Goal: Task Accomplishment & Management: Use online tool/utility

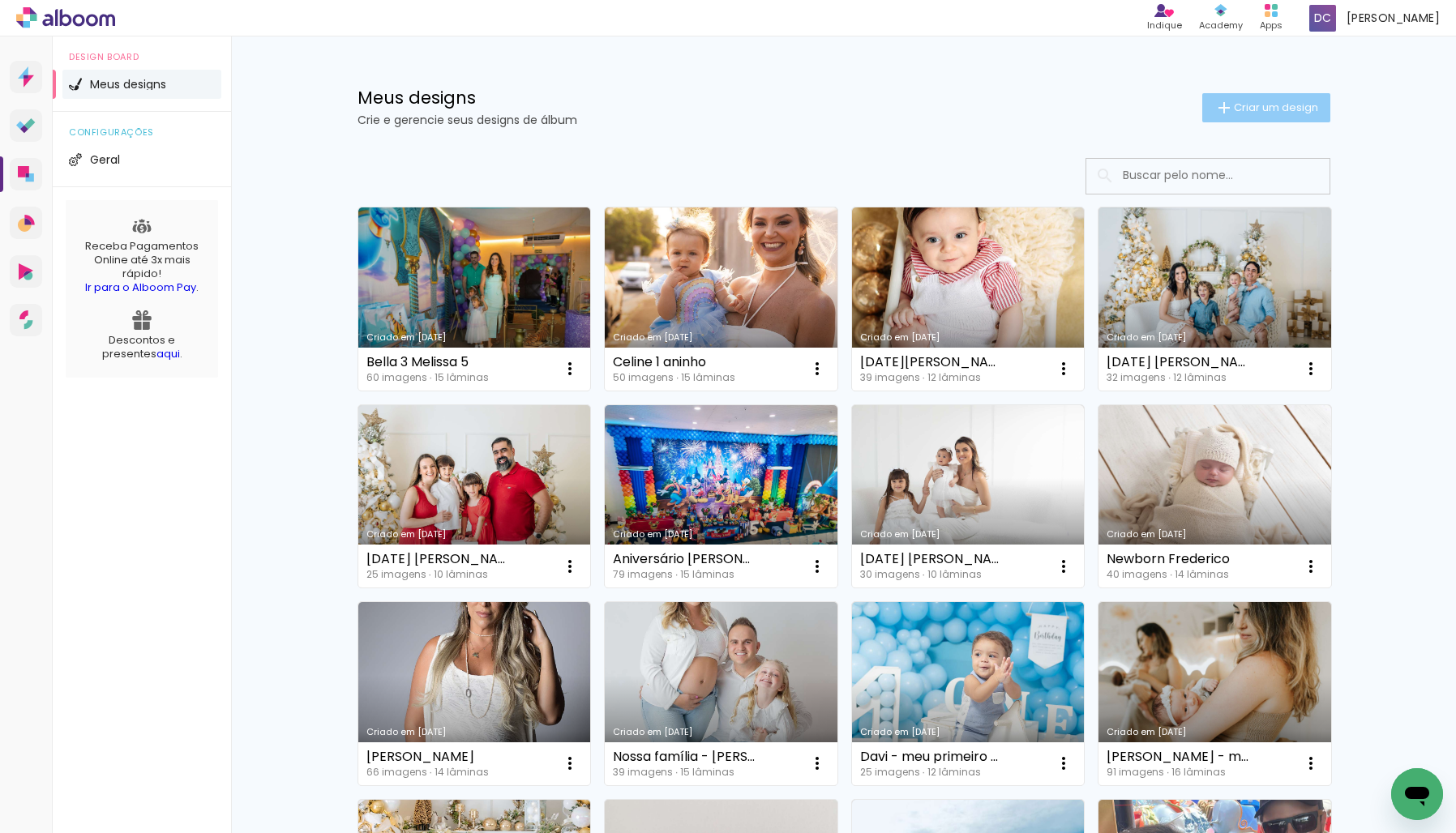
click at [1238, 109] on span "Criar um design" at bounding box center [1276, 107] width 85 height 11
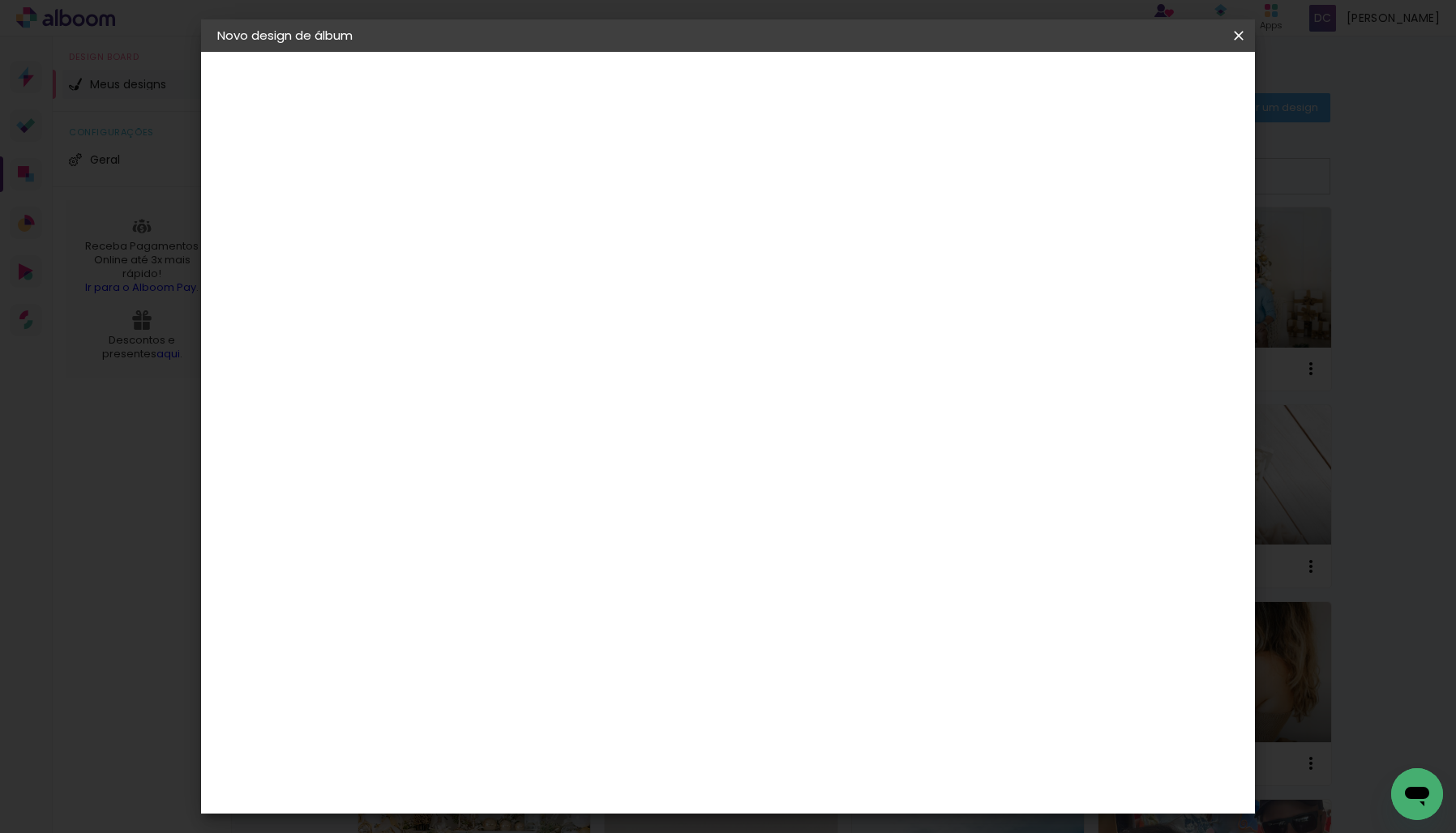
click at [482, 221] on input at bounding box center [482, 218] width 0 height 25
type input "Antonella 2 anos"
type paper-input "Antonella 2 anos"
click at [0, 0] on slot "Avançar" at bounding box center [0, 0] width 0 height 0
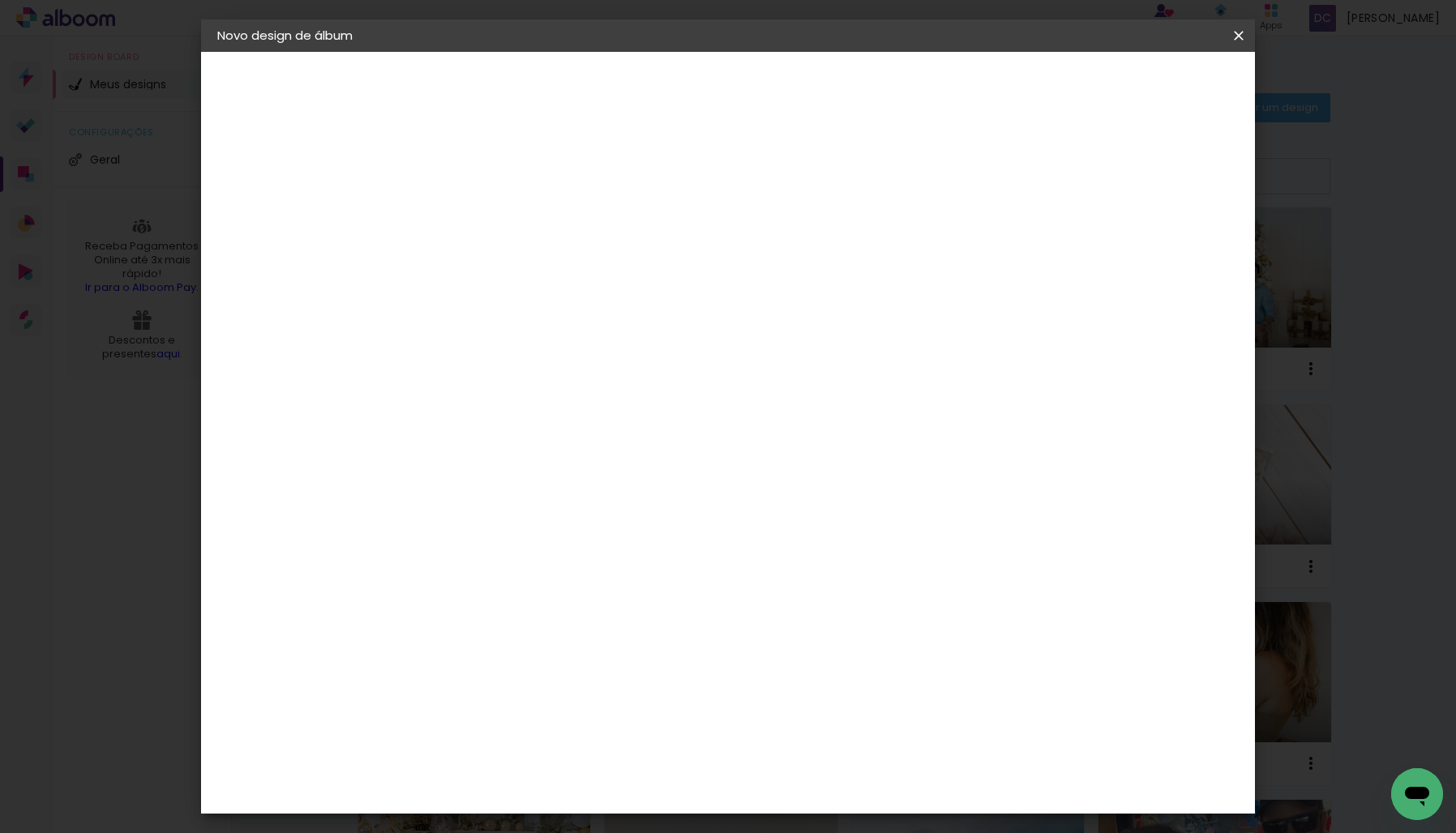
click at [544, 692] on div "DreambooksPro" at bounding box center [525, 698] width 105 height 13
click at [0, 0] on slot "Avançar" at bounding box center [0, 0] width 0 height 0
click at [546, 270] on input "text" at bounding box center [514, 282] width 64 height 25
click at [769, 274] on paper-item "Álbum" at bounding box center [833, 269] width 324 height 33
type input "Álbum"
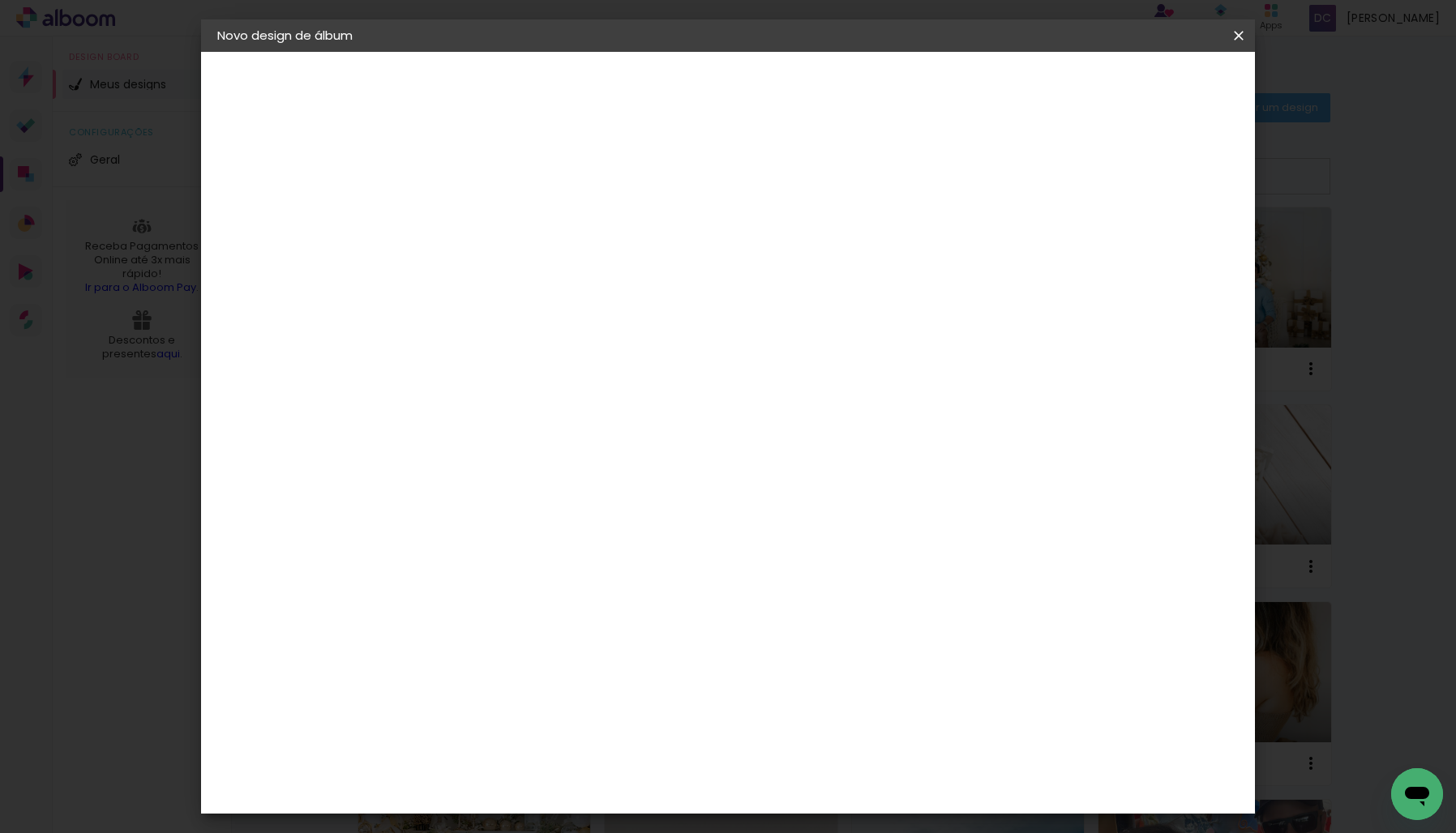
scroll to position [260, 0]
click at [592, 476] on span "25 × 25" at bounding box center [554, 492] width 75 height 33
click at [0, 0] on slot "Avançar" at bounding box center [0, 0] width 0 height 0
click at [1150, 87] on span "Iniciar design" at bounding box center [1113, 86] width 74 height 12
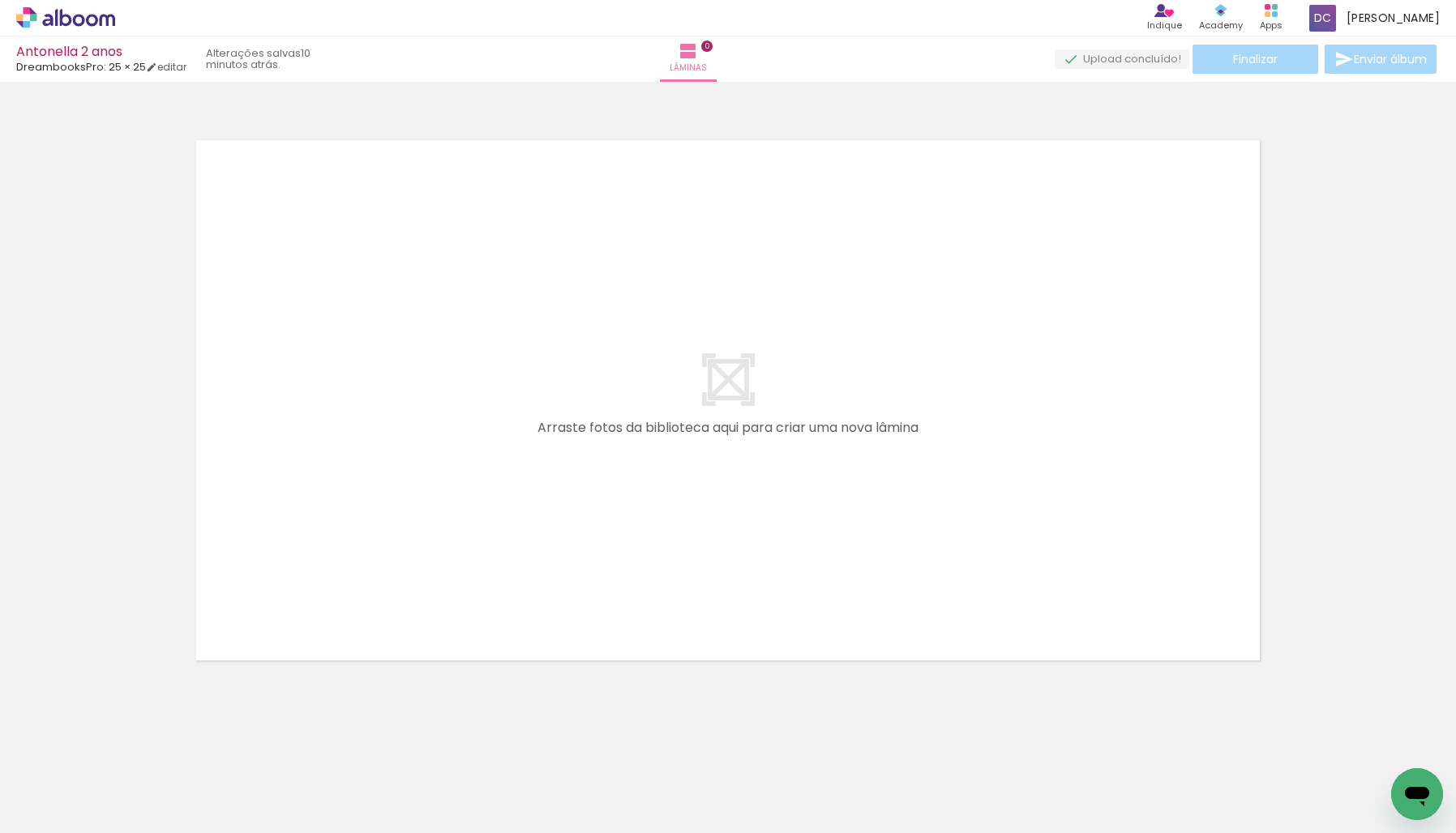
click at [90, 19] on icon at bounding box center [65, 18] width 99 height 21
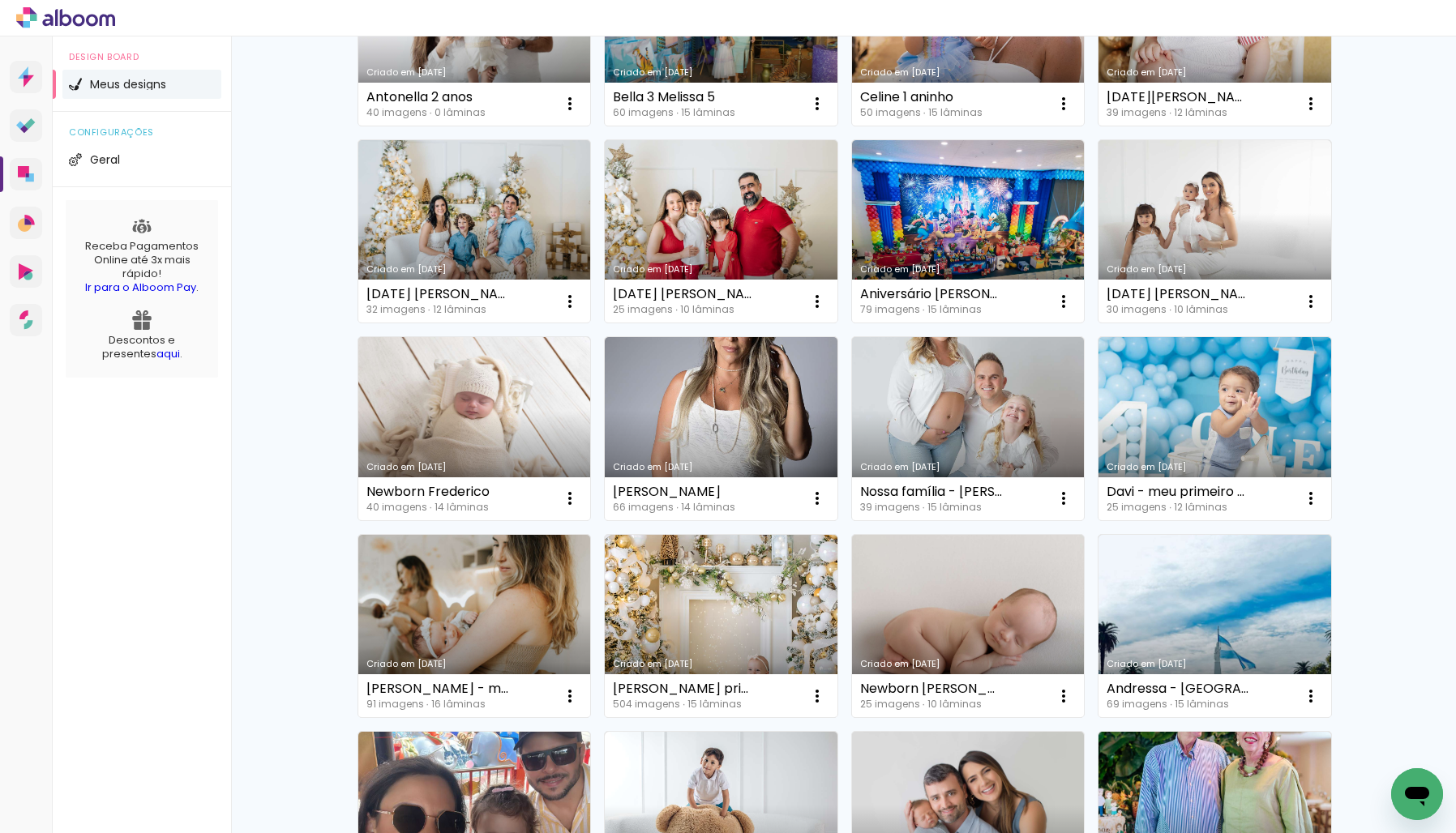
scroll to position [268, 0]
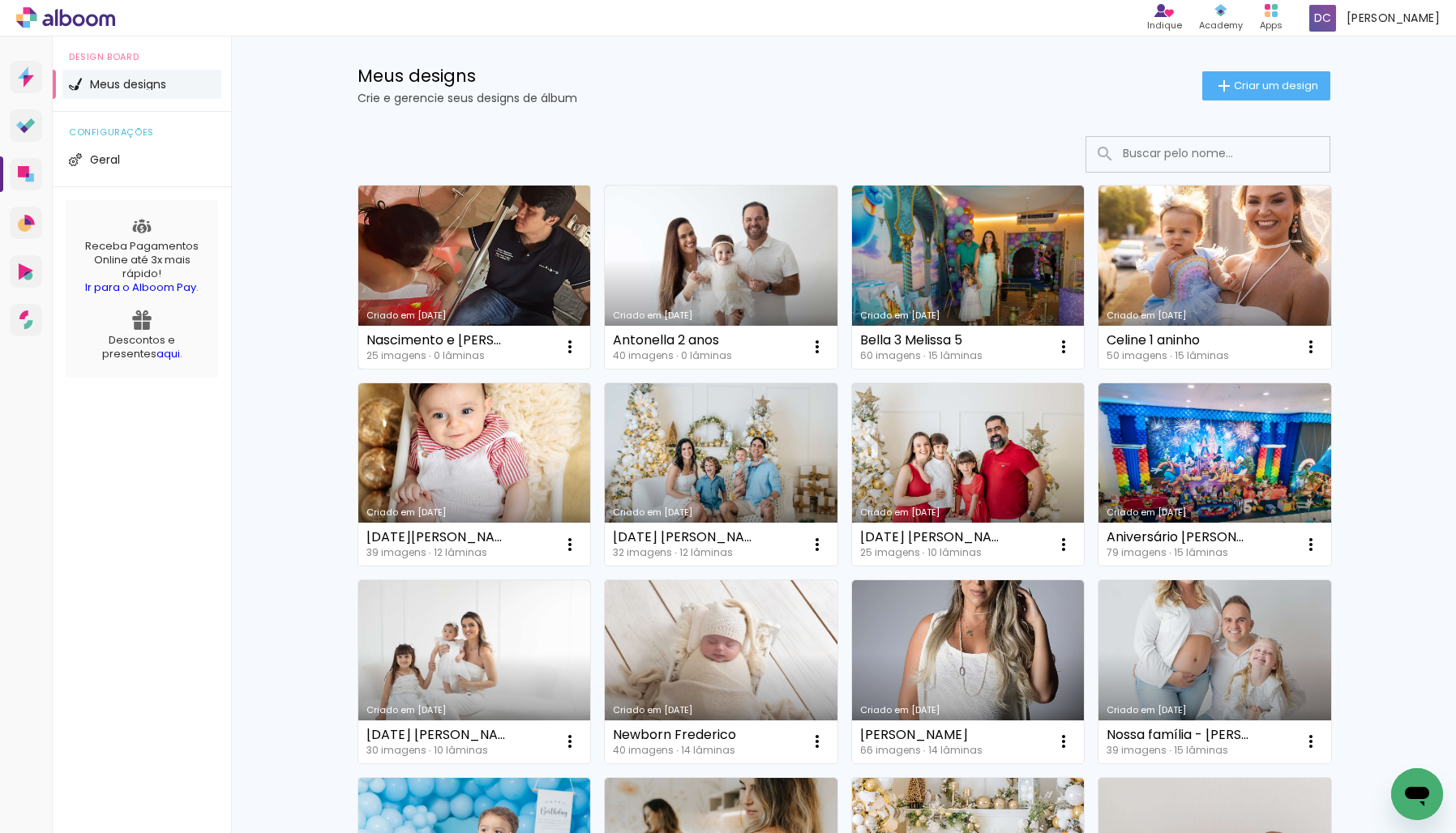
scroll to position [23, 0]
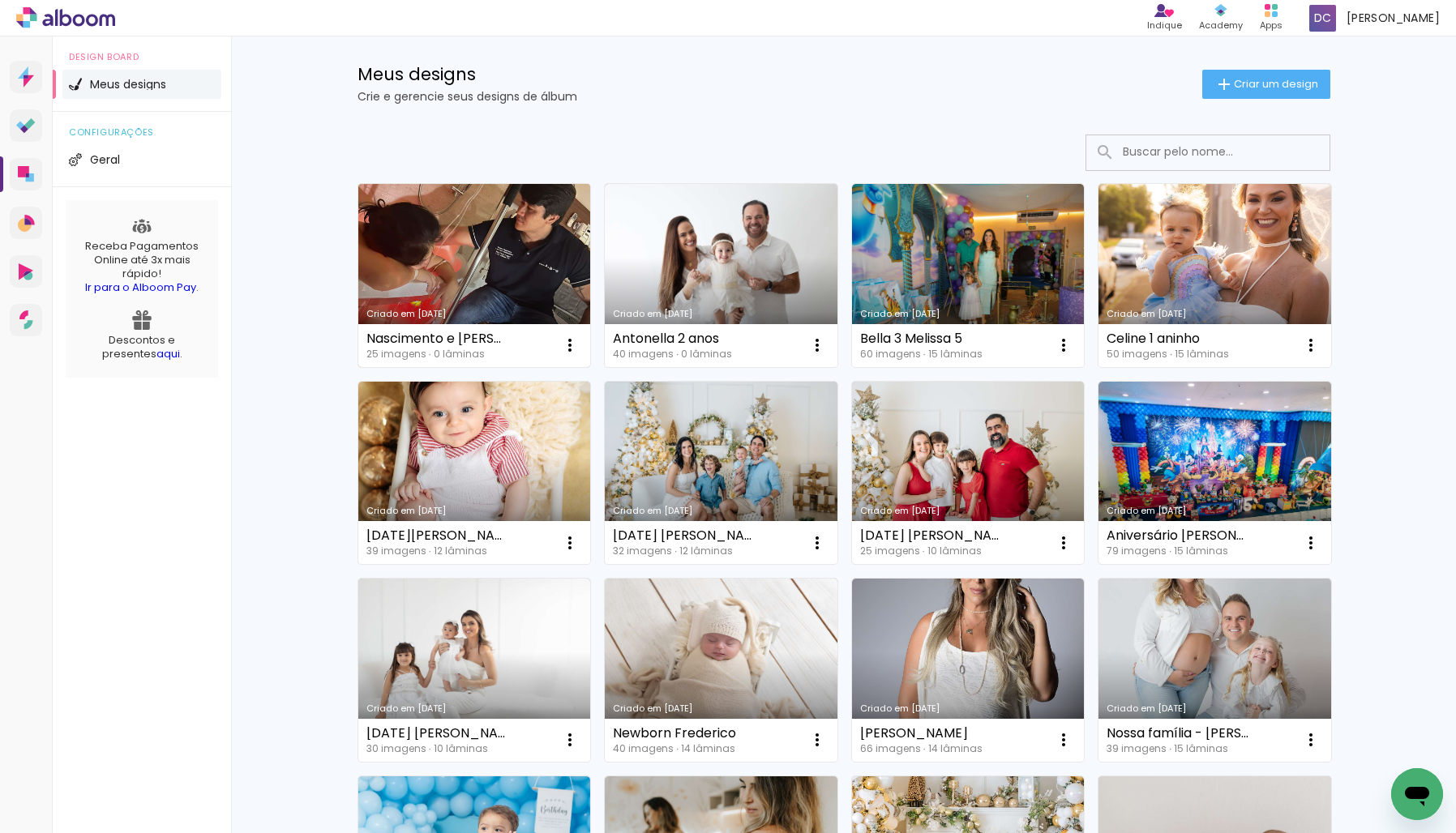
click at [448, 246] on link "Criado em [DATE]" at bounding box center [475, 275] width 233 height 183
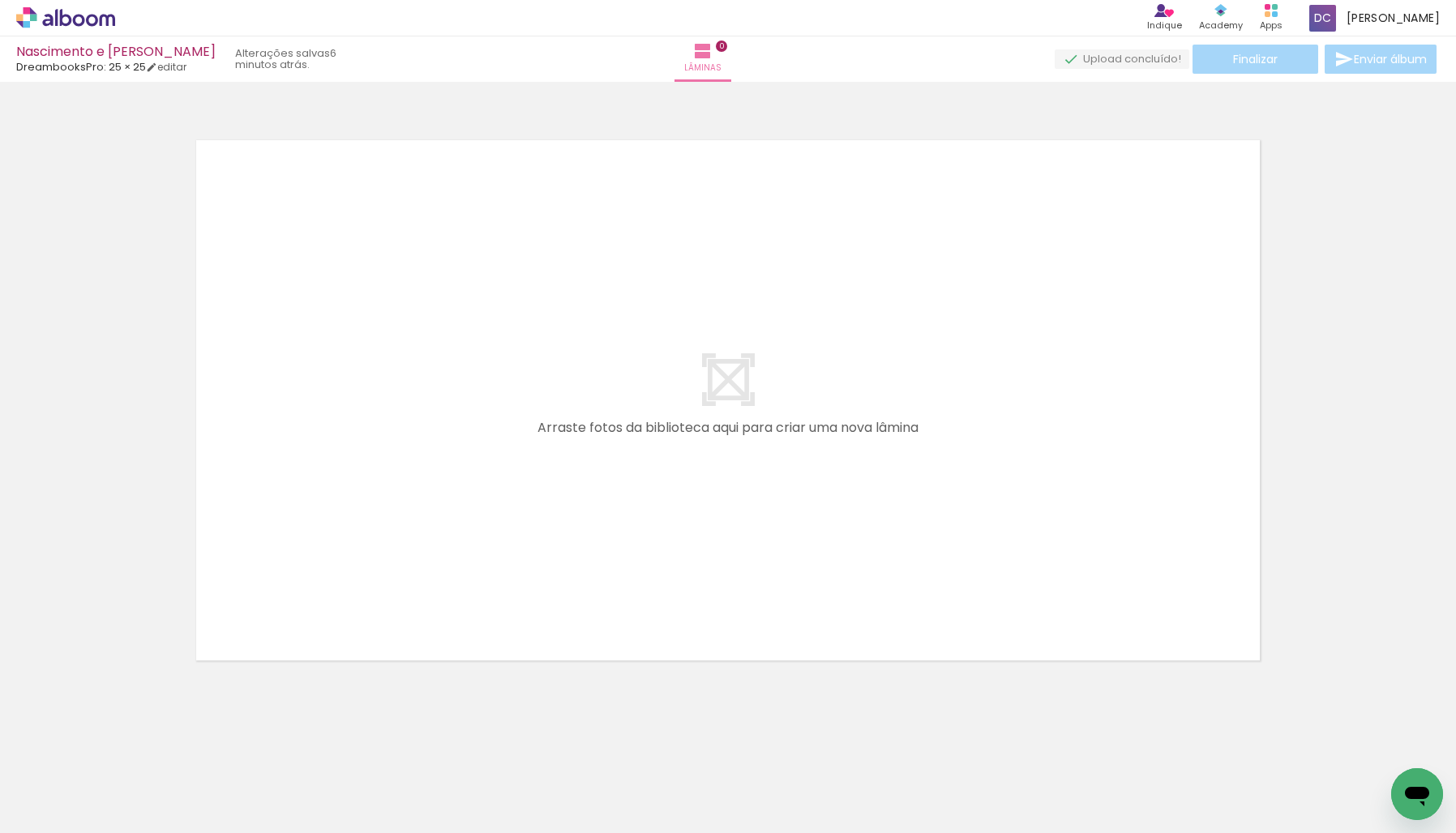
click at [190, 761] on div at bounding box center [162, 779] width 55 height 73
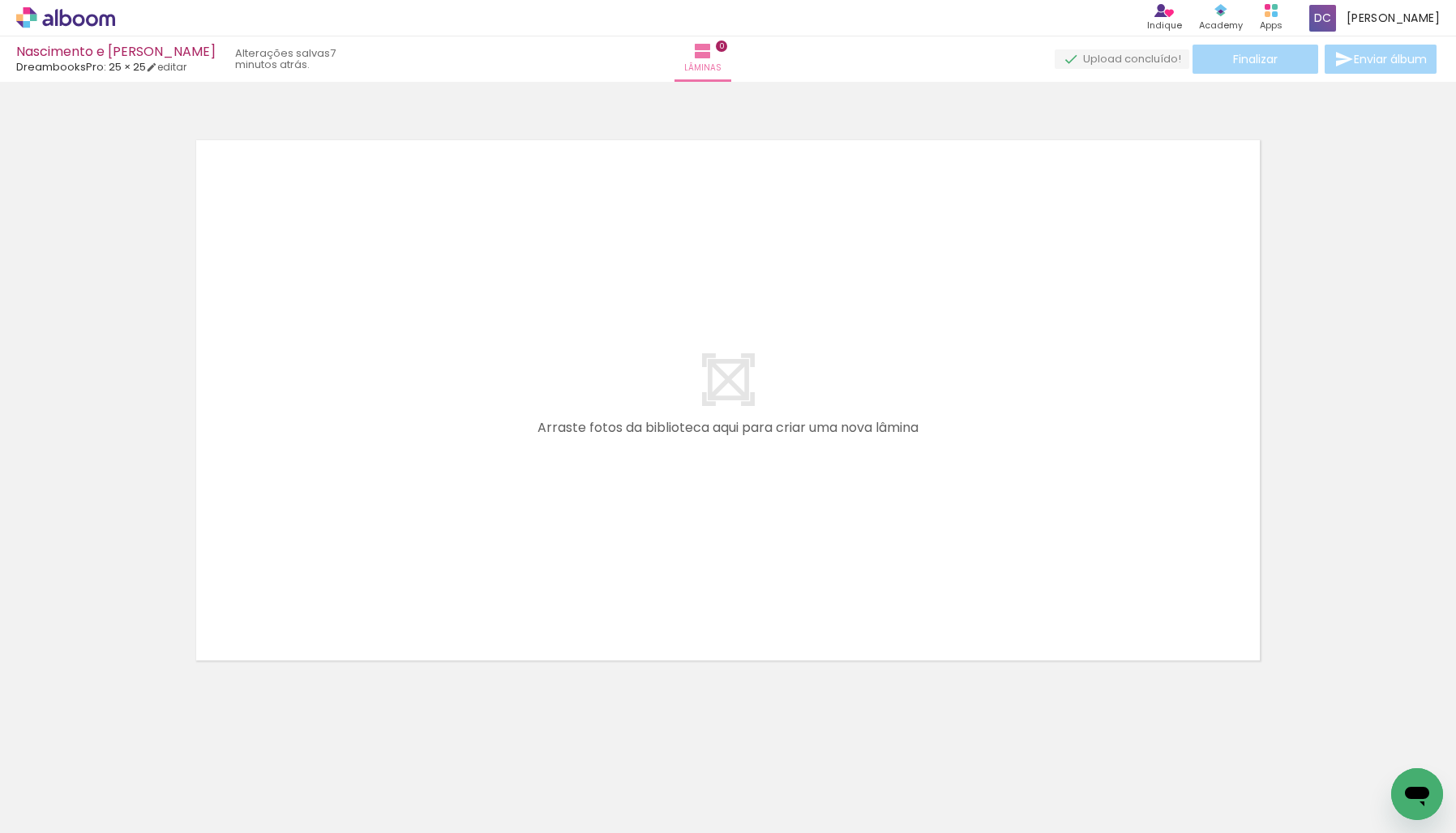
click at [91, 747] on iron-icon at bounding box center [83, 746] width 17 height 17
click at [183, 747] on iron-icon at bounding box center [174, 746] width 17 height 17
click at [273, 747] on iron-icon at bounding box center [265, 746] width 17 height 17
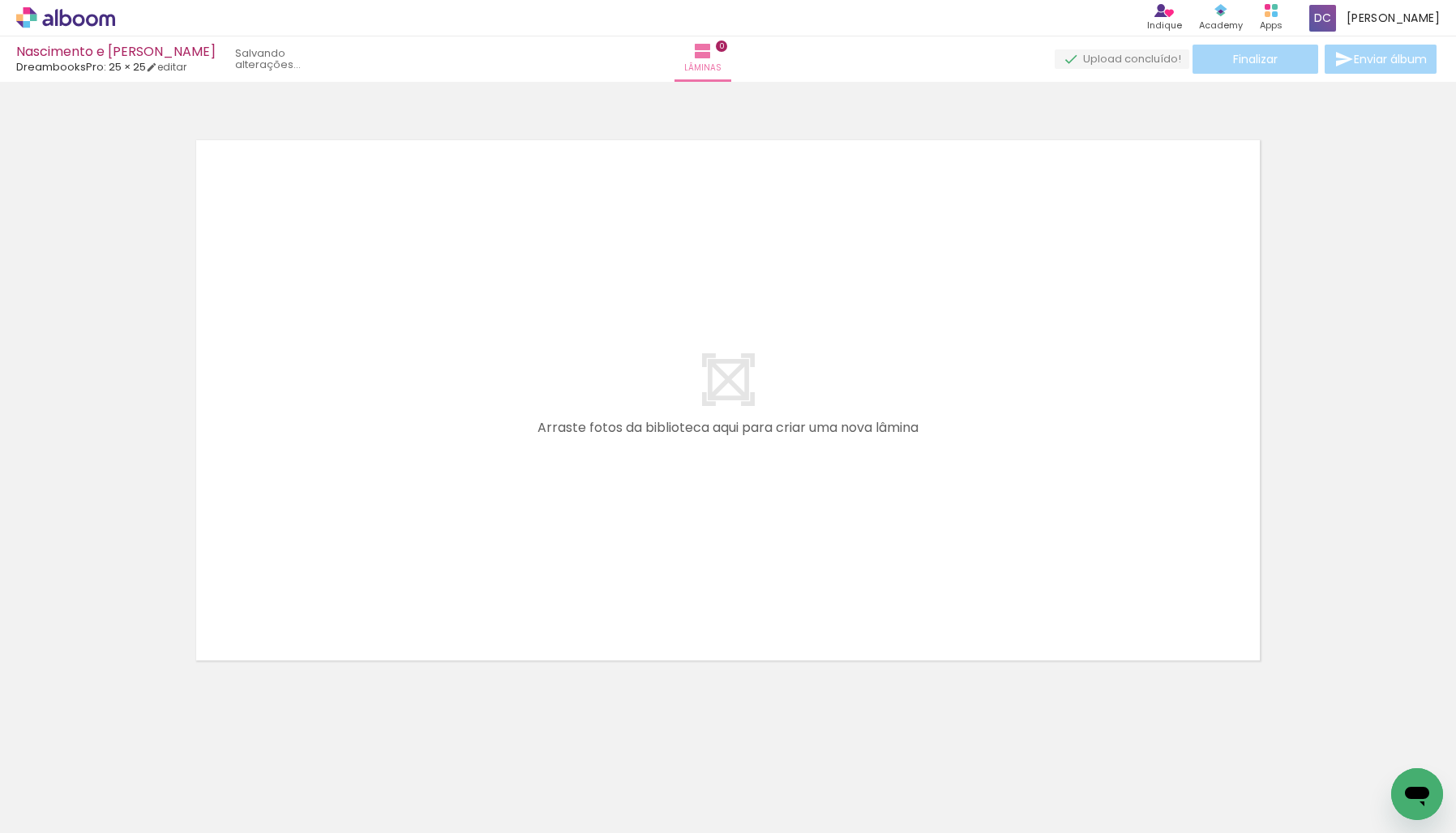
click at [364, 747] on iron-icon at bounding box center [355, 746] width 17 height 17
click at [455, 747] on iron-icon at bounding box center [446, 746] width 17 height 17
click at [546, 747] on iron-icon at bounding box center [537, 746] width 17 height 17
click at [636, 747] on iron-icon at bounding box center [628, 746] width 17 height 17
click at [728, 747] on iron-icon at bounding box center [718, 746] width 17 height 17
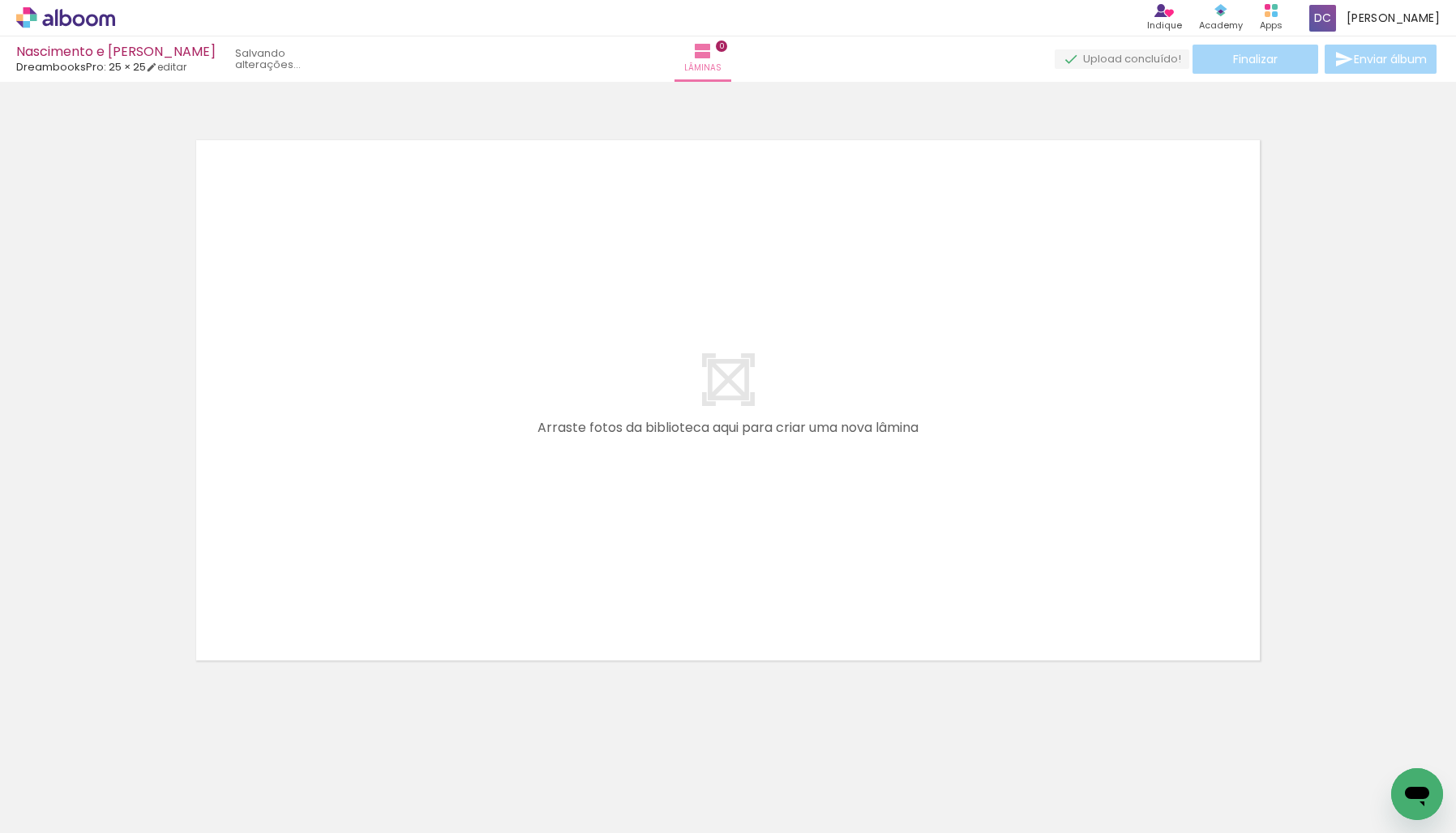
click at [818, 747] on iron-icon at bounding box center [810, 746] width 17 height 17
click at [909, 747] on iron-icon at bounding box center [900, 746] width 17 height 17
click at [1000, 747] on iron-icon at bounding box center [991, 746] width 17 height 17
click at [1090, 747] on iron-icon at bounding box center [1082, 746] width 17 height 17
click at [1181, 747] on iron-icon at bounding box center [1173, 746] width 17 height 17
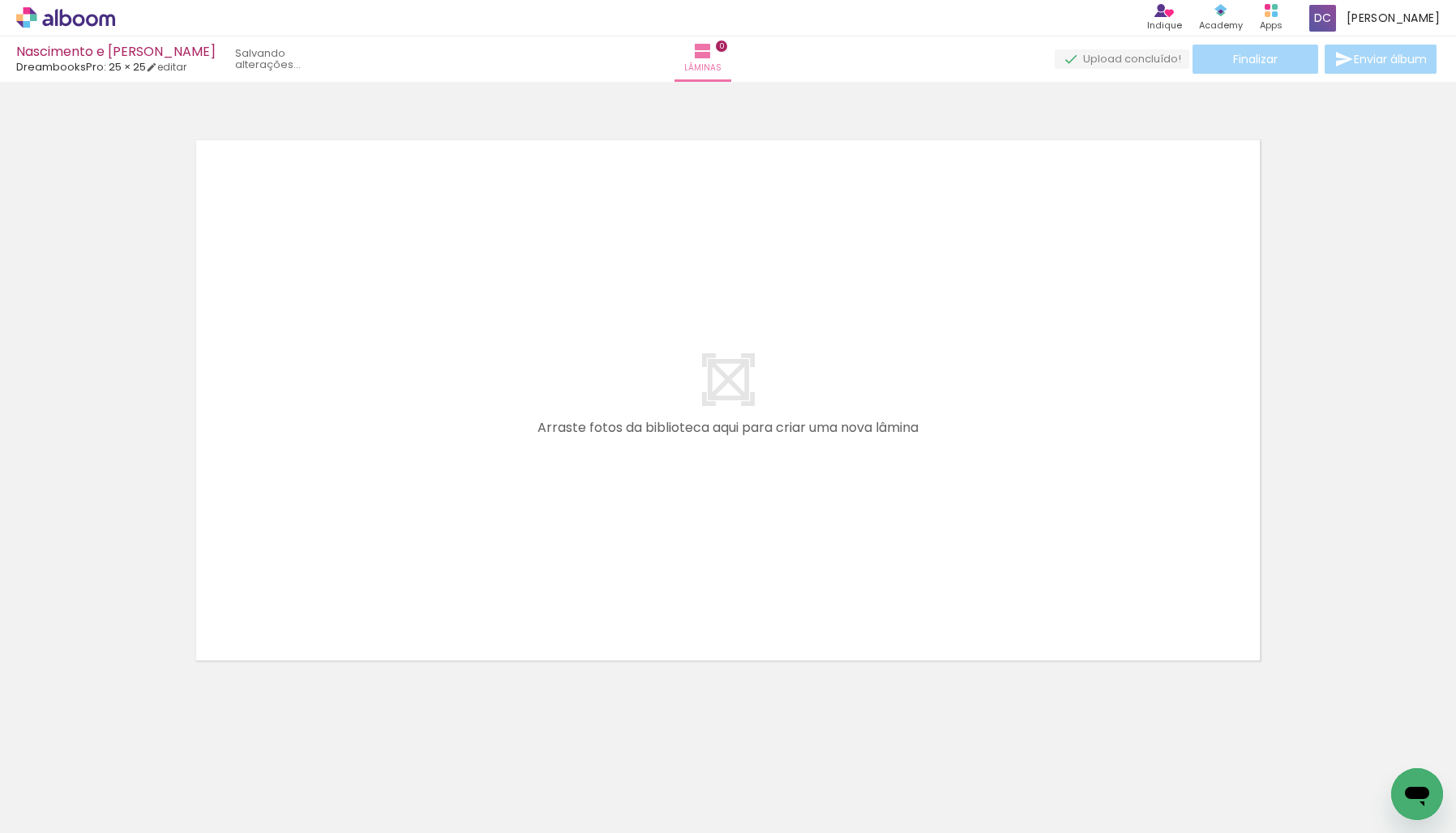
click at [1272, 747] on iron-icon at bounding box center [1263, 746] width 17 height 17
click at [1360, 747] on iron-icon at bounding box center [1355, 746] width 17 height 17
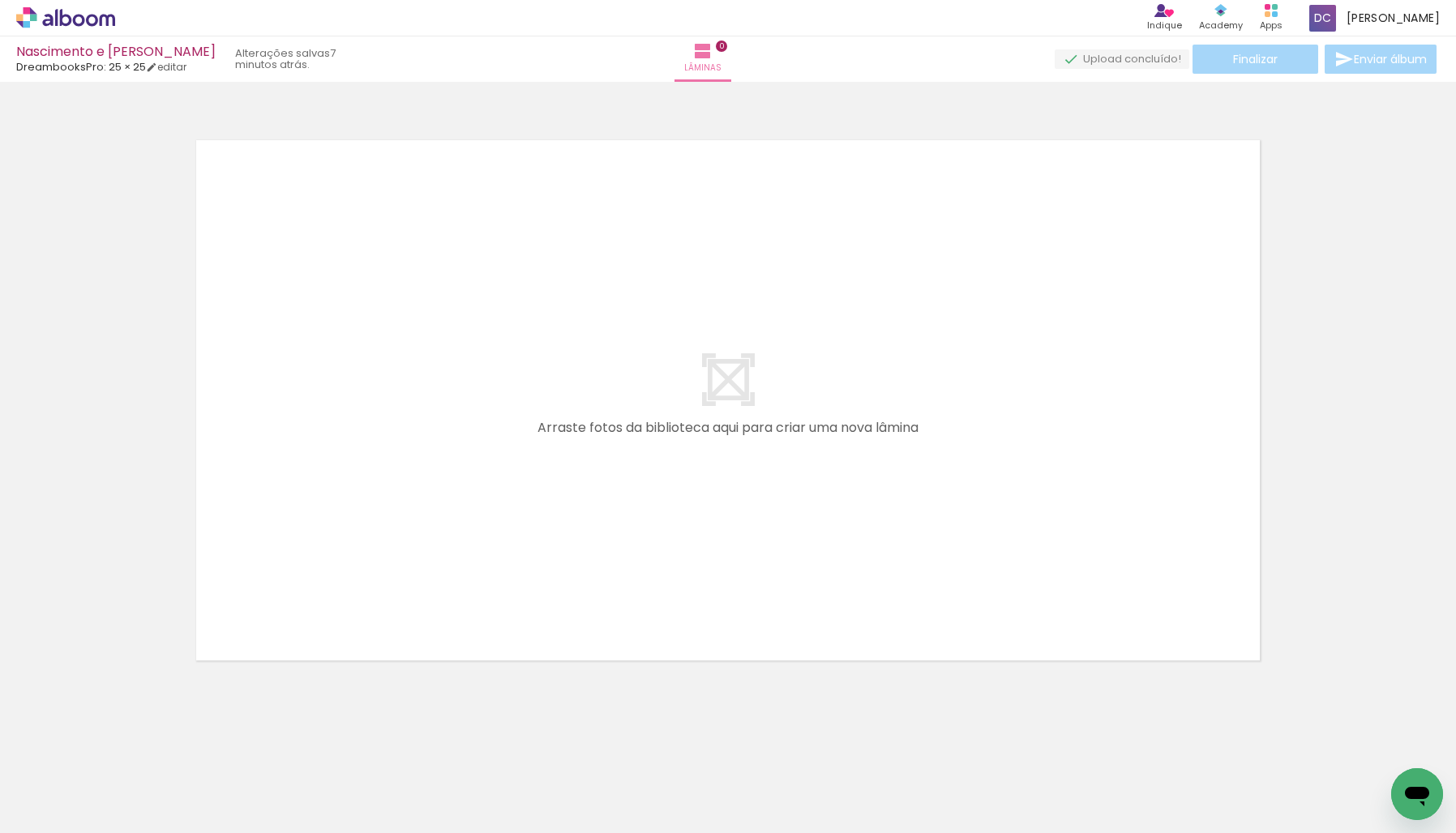
scroll to position [0, 1042]
